Goal: Check status: Check status

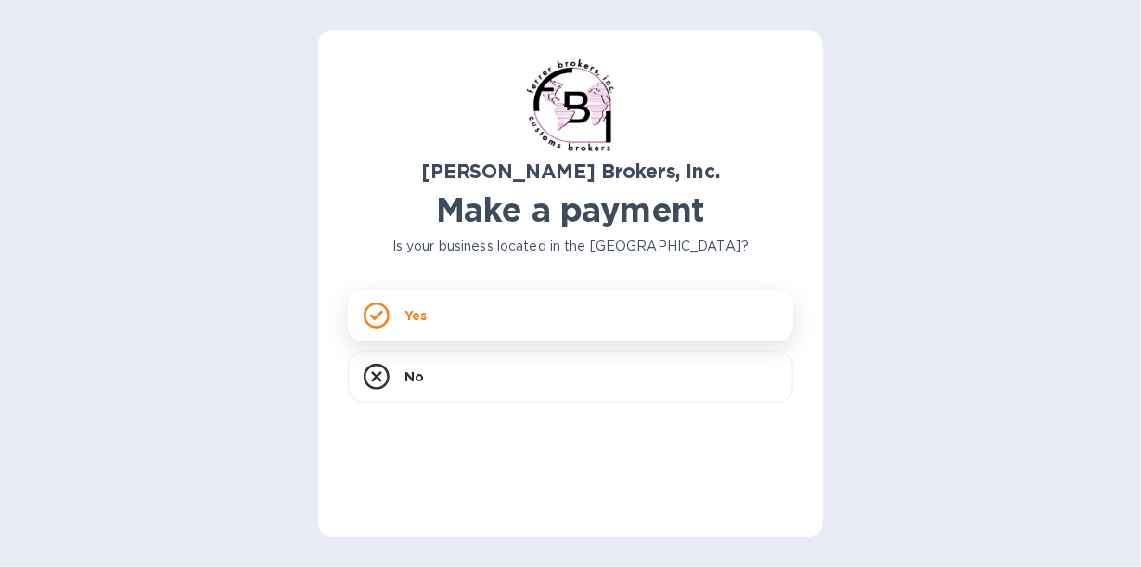
click at [505, 324] on div "Yes" at bounding box center [570, 315] width 445 height 52
click at [439, 313] on div "Yes" at bounding box center [570, 315] width 445 height 52
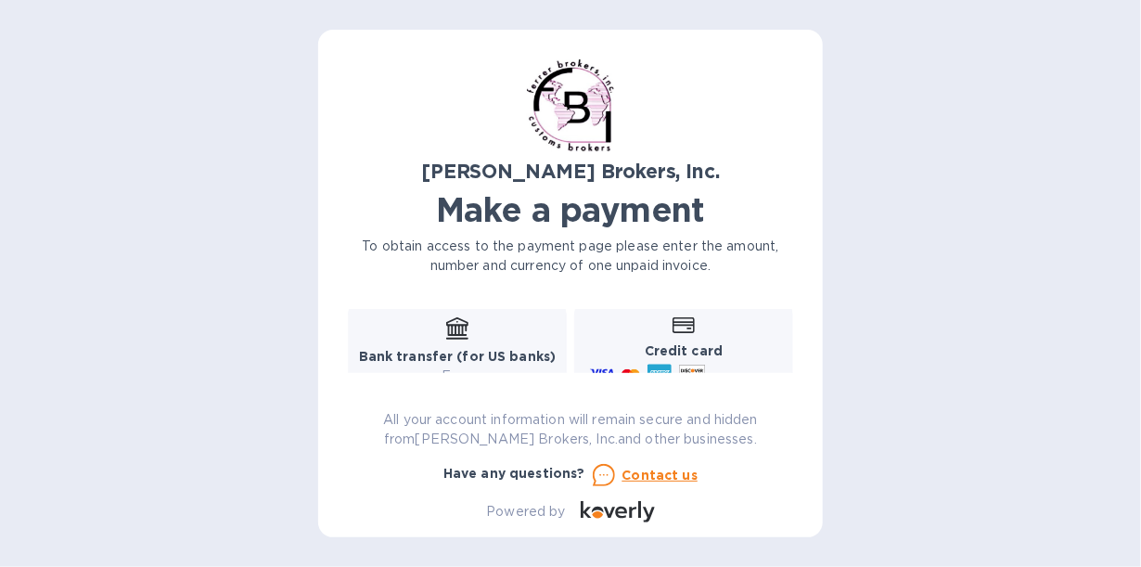
scroll to position [278, 0]
click at [1074, 225] on div "[PERSON_NAME] Brokers, Inc. Make a payment To obtain access to the payment page…" at bounding box center [570, 283] width 1141 height 567
